Goal: Transaction & Acquisition: Purchase product/service

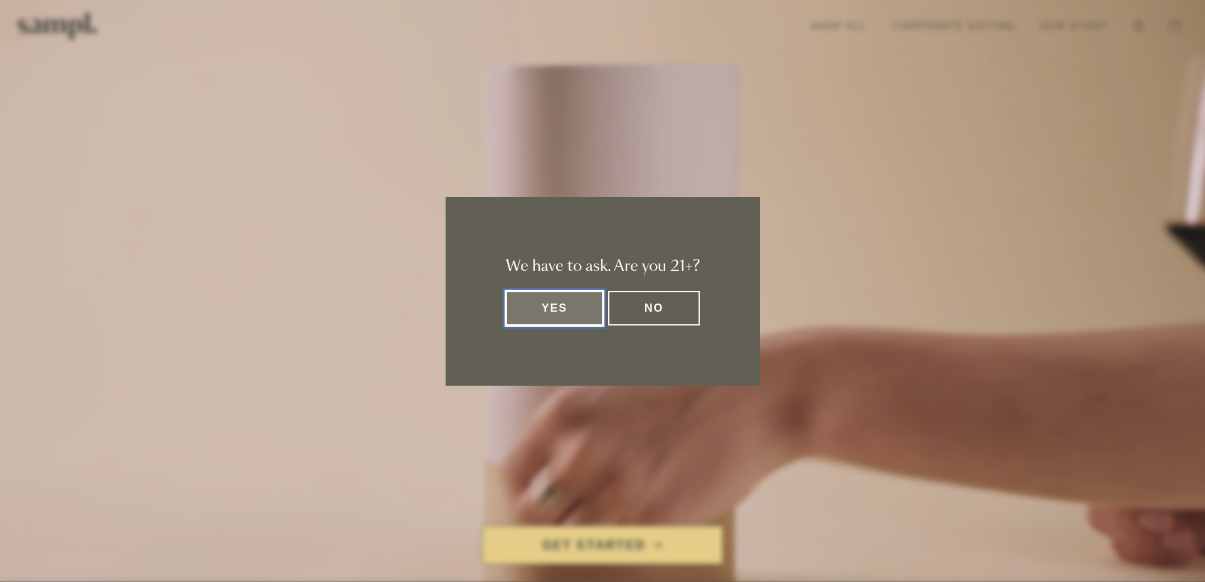
click at [582, 319] on button "Yes" at bounding box center [555, 308] width 98 height 35
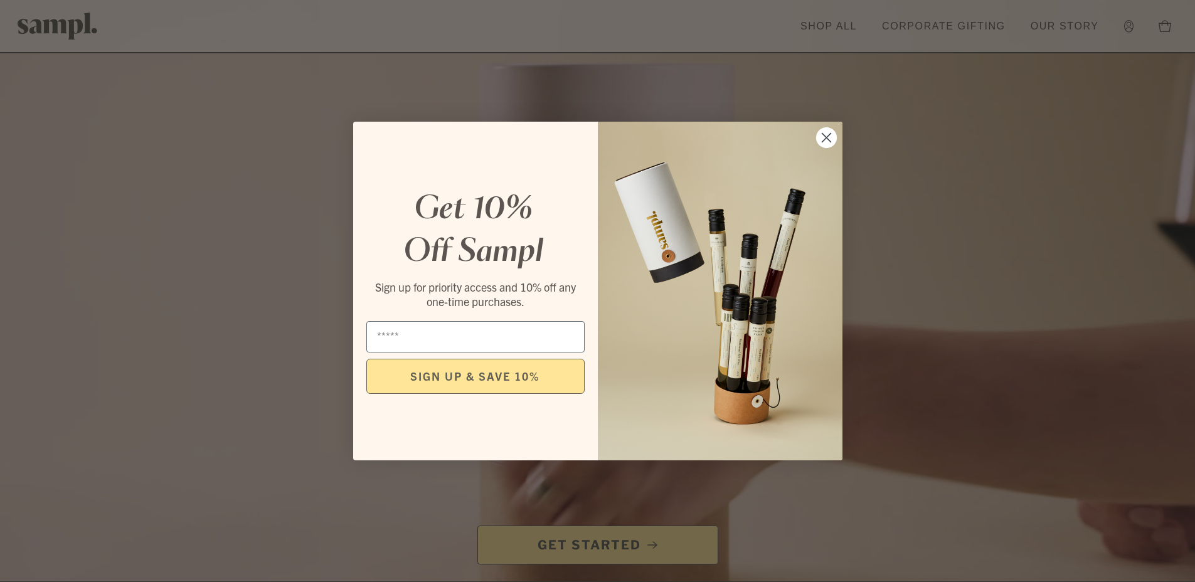
click at [820, 137] on circle "Close dialog" at bounding box center [826, 137] width 21 height 21
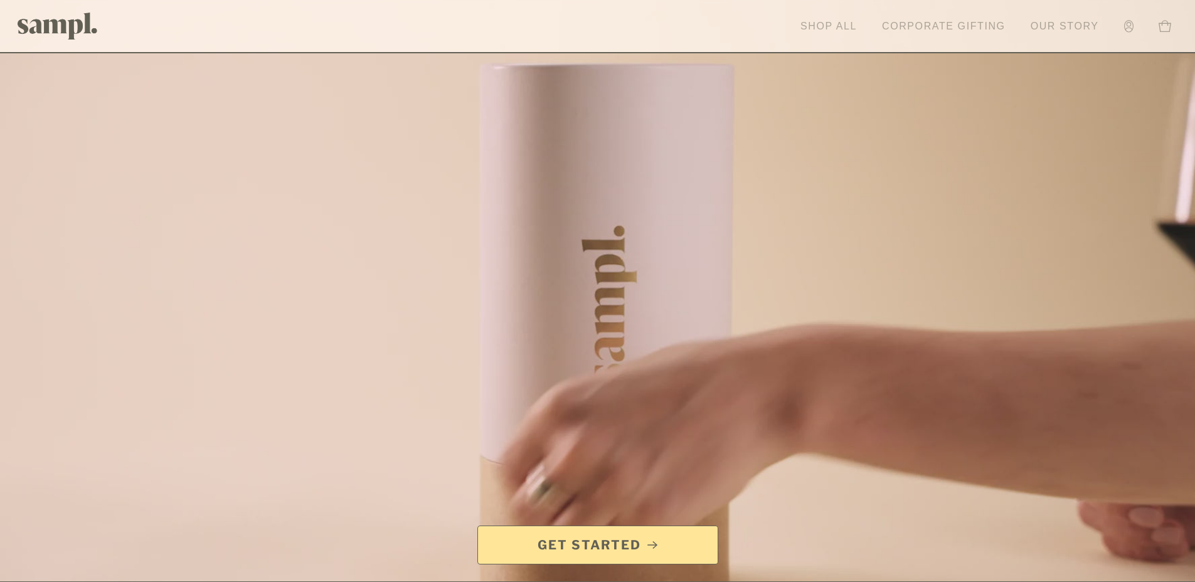
click at [828, 24] on link "Shop All" at bounding box center [828, 27] width 69 height 28
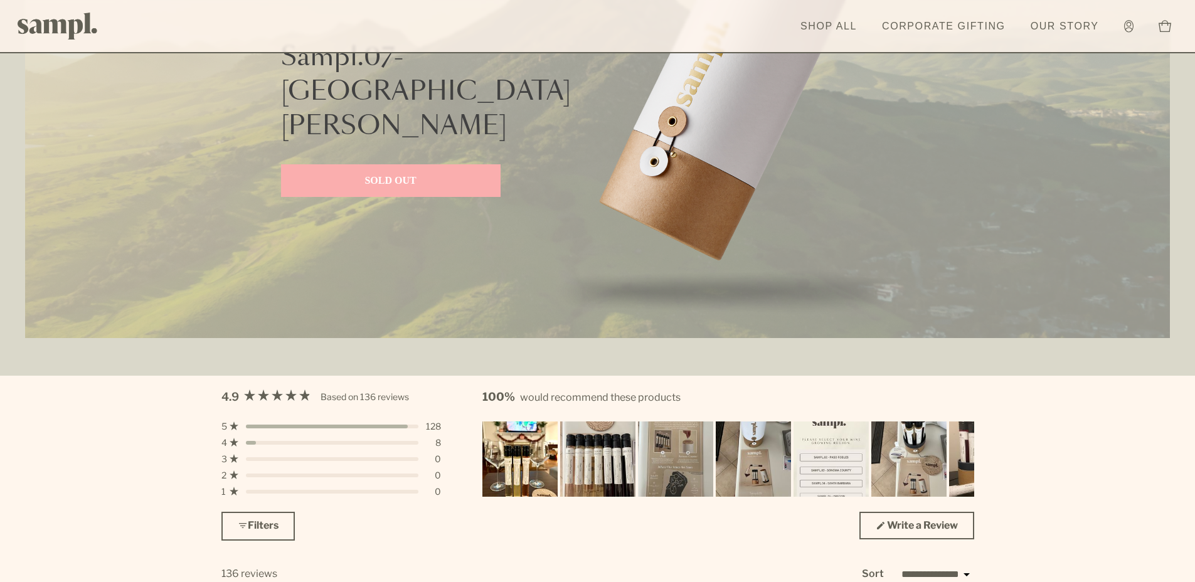
scroll to position [3441, 0]
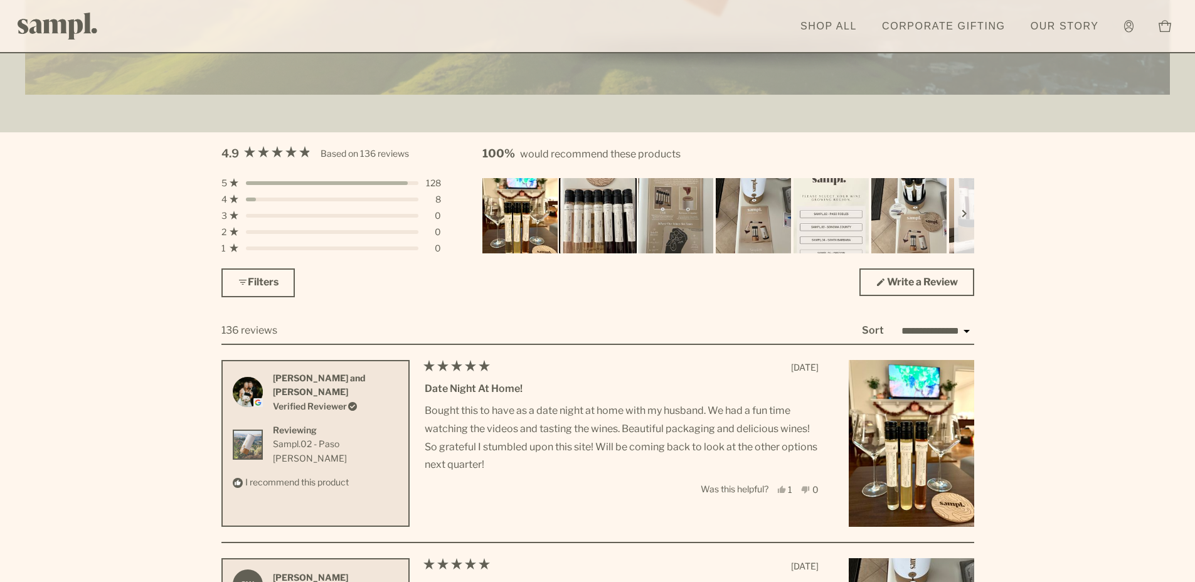
click at [602, 215] on img "Carousel of customer-uploaded media. Press left and right arrows to navigate. P…" at bounding box center [597, 215] width 79 height 79
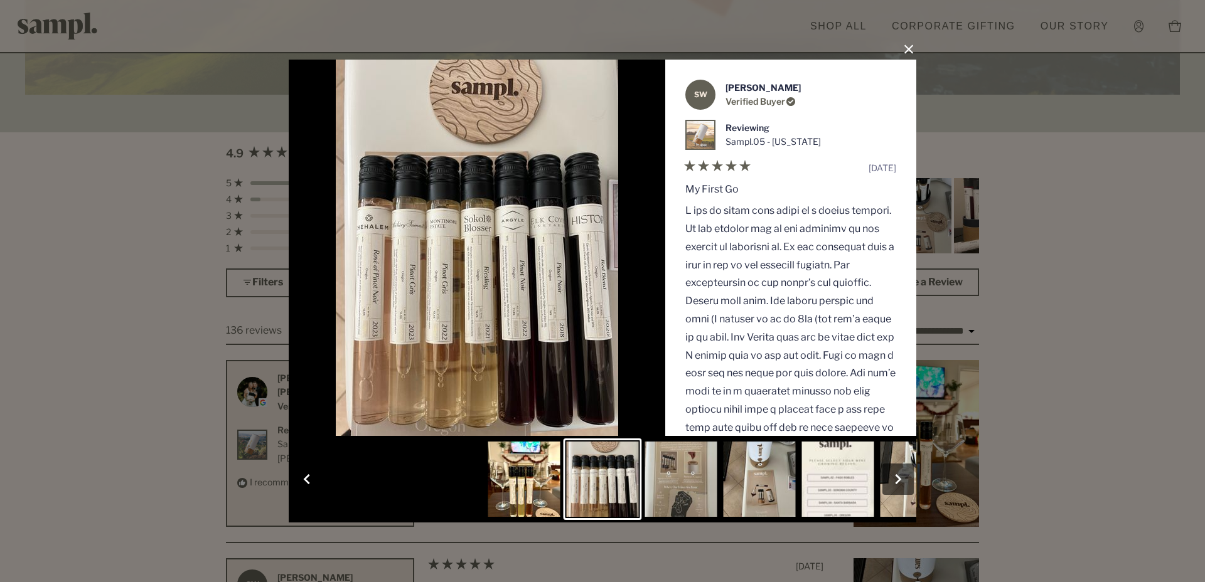
click at [900, 51] on button "Close Dialog" at bounding box center [909, 50] width 20 height 20
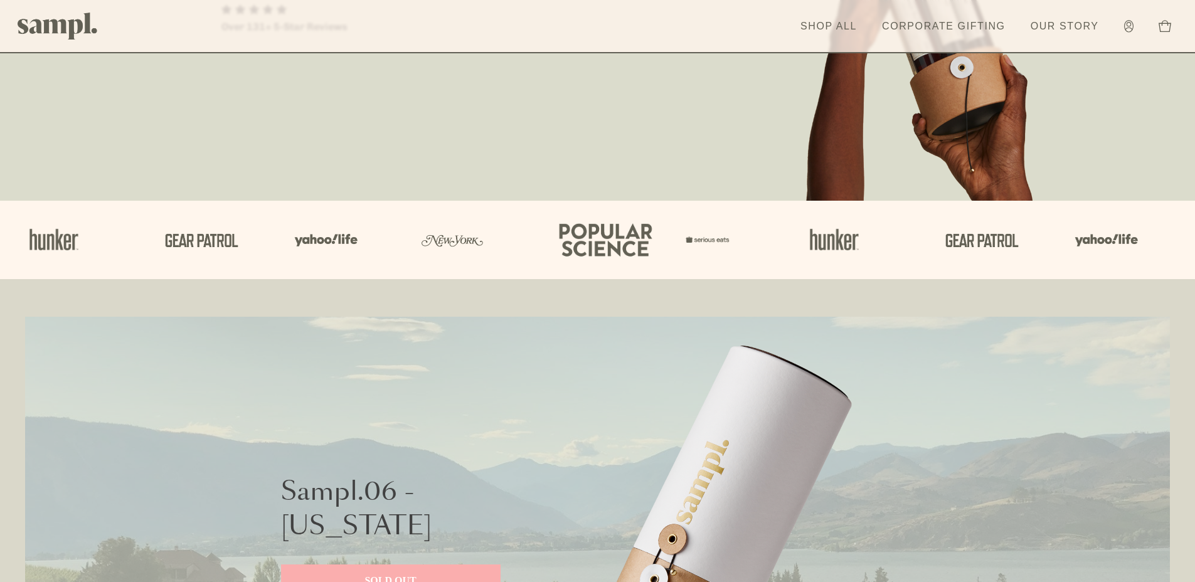
scroll to position [0, 0]
